Goal: Answer question/provide support: Share knowledge or assist other users

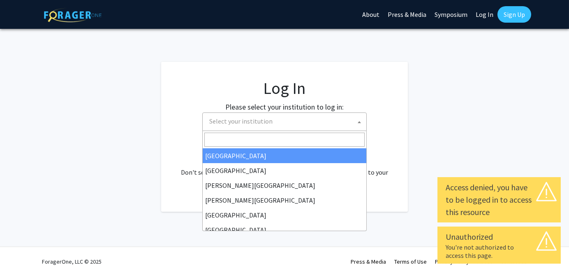
click at [288, 130] on span "Select your institution" at bounding box center [284, 121] width 165 height 19
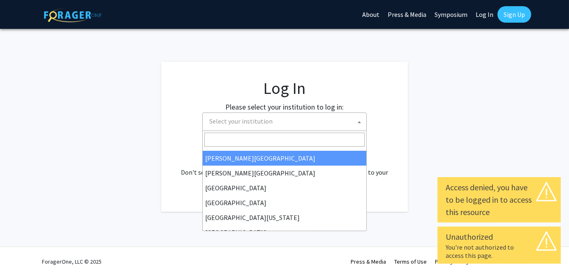
scroll to position [41, 0]
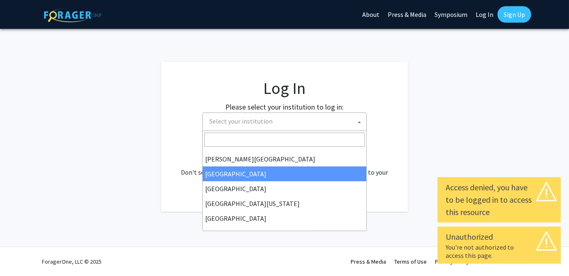
select select "6"
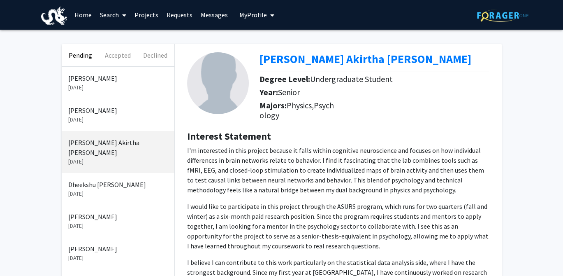
click at [121, 119] on p "Sep 18, 2025" at bounding box center [118, 119] width 100 height 9
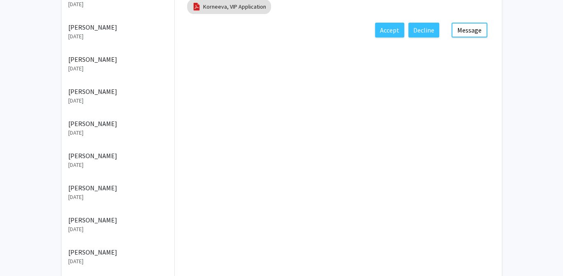
scroll to position [206, 0]
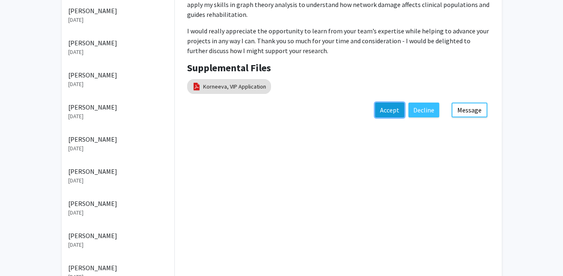
click at [391, 108] on button "Accept" at bounding box center [389, 109] width 29 height 15
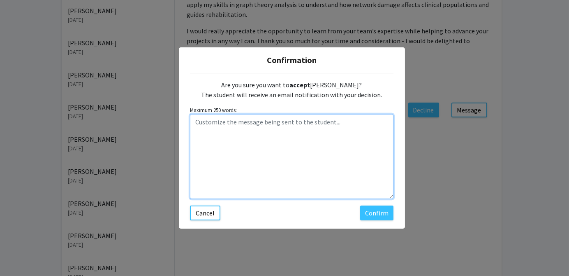
click at [250, 138] on textarea "Customize the message being sent to the student..." at bounding box center [292, 156] width 204 height 85
type textarea "Hi Iiulia, Welcome to VIP! :-) John"
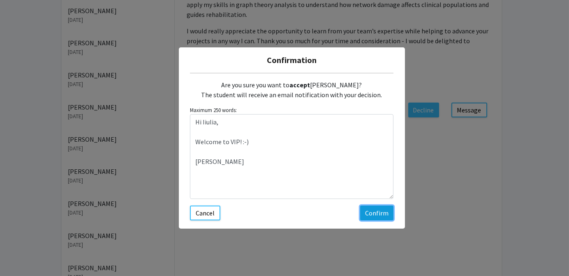
click at [380, 213] on button "Confirm" at bounding box center [376, 212] width 33 height 15
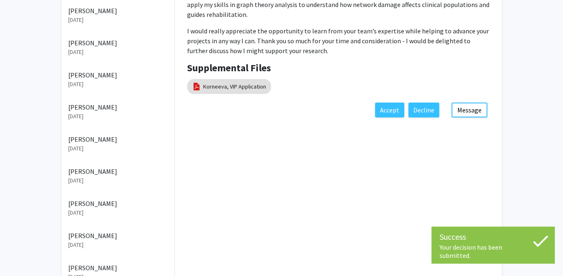
scroll to position [100, 0]
